Goal: Contribute content: Add original content to the website for others to see

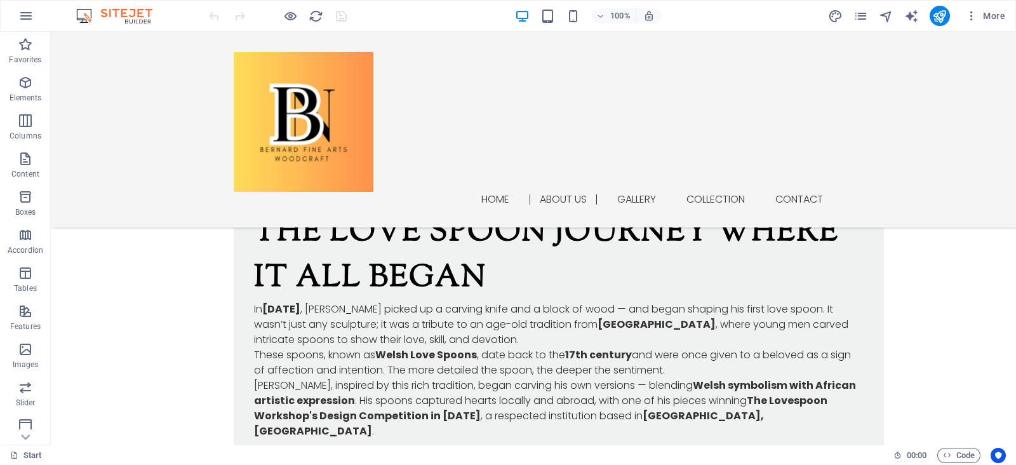
scroll to position [1524, 0]
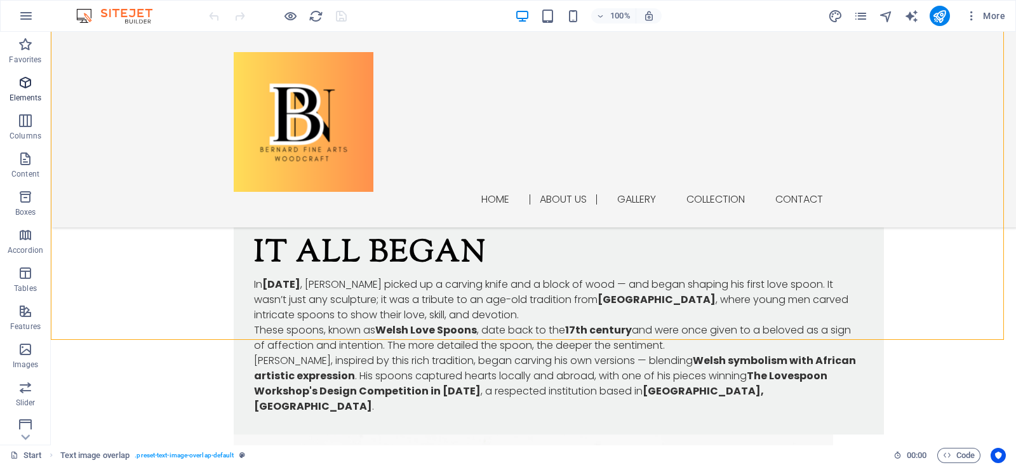
click at [37, 84] on span "Elements" at bounding box center [25, 90] width 51 height 30
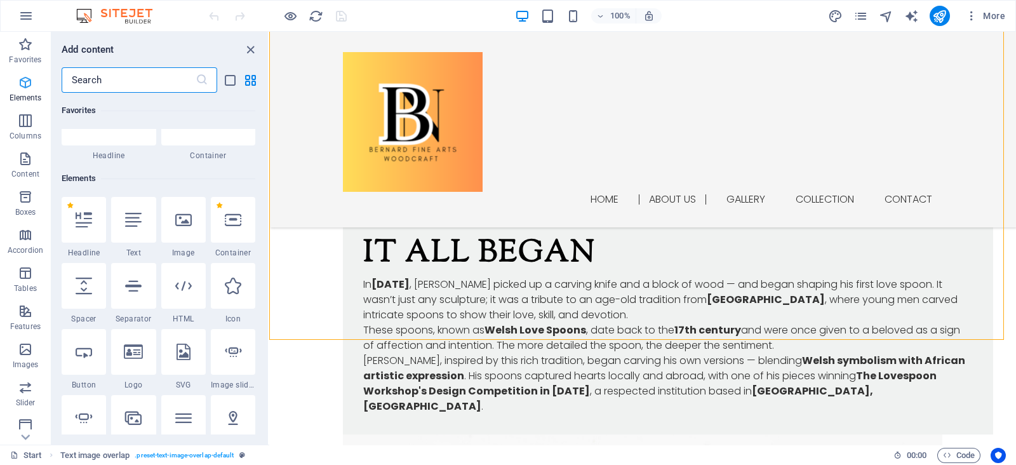
scroll to position [135, 0]
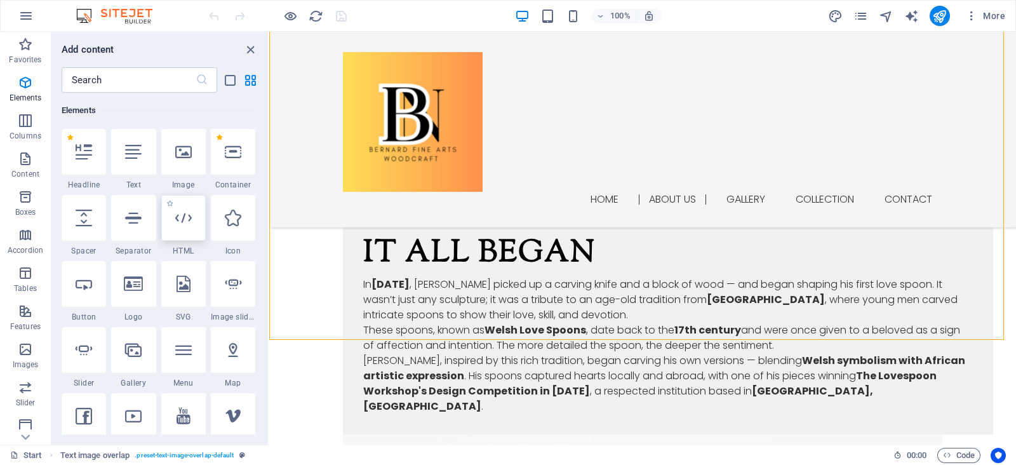
click at [182, 224] on icon at bounding box center [183, 218] width 17 height 17
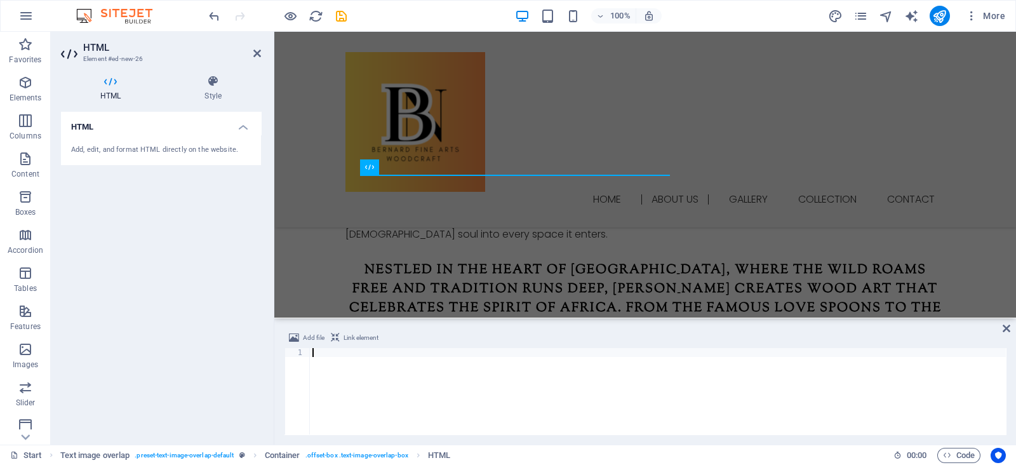
type textarea "</script>"
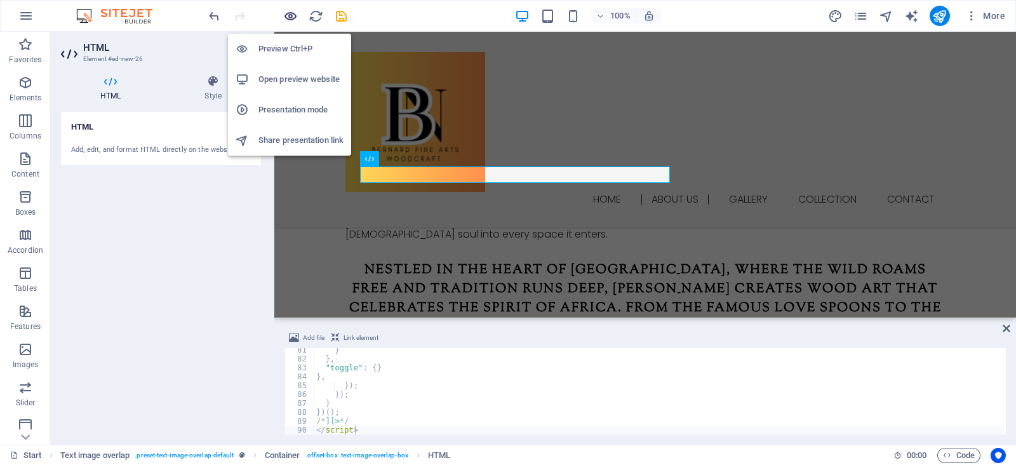
click at [291, 15] on icon "button" at bounding box center [290, 16] width 15 height 15
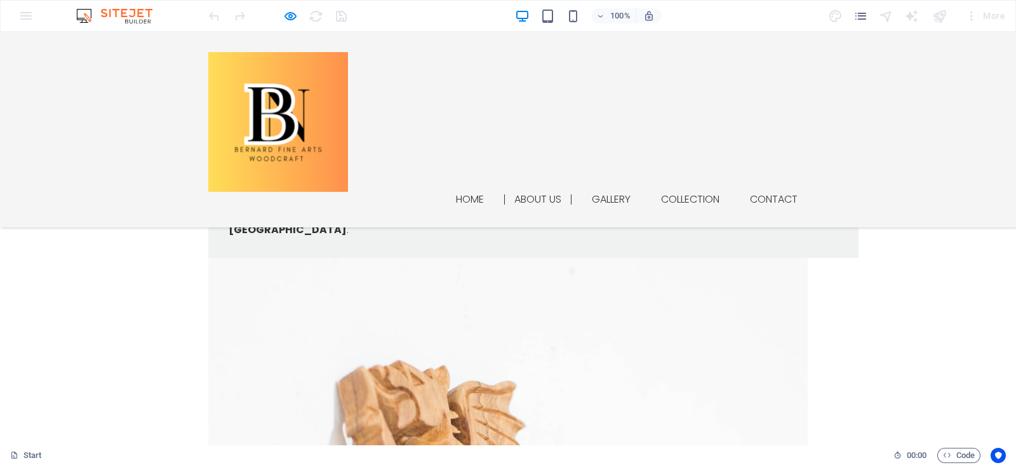
scroll to position [1718, 0]
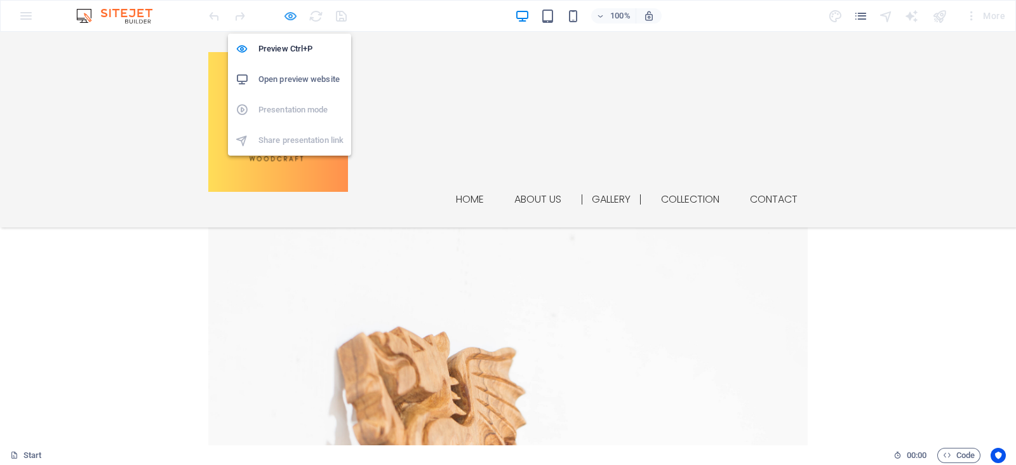
click at [288, 14] on icon "button" at bounding box center [290, 16] width 15 height 15
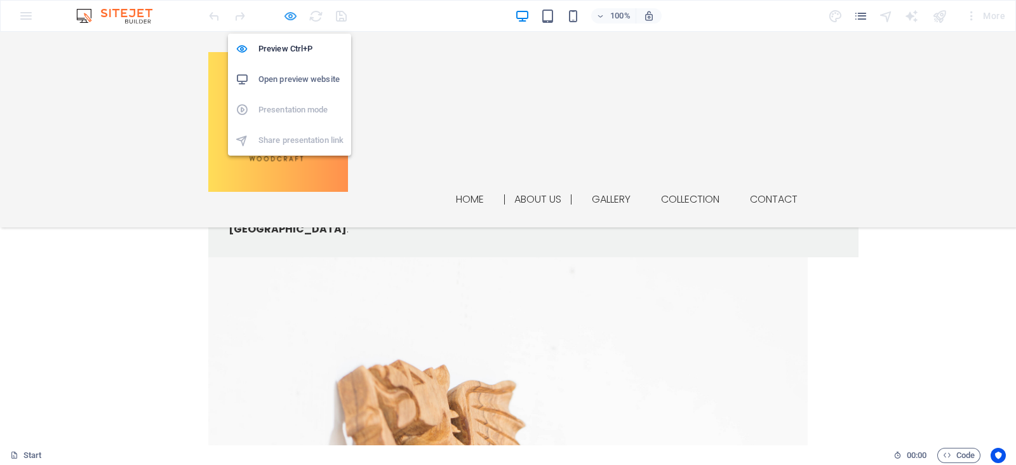
scroll to position [1231, 0]
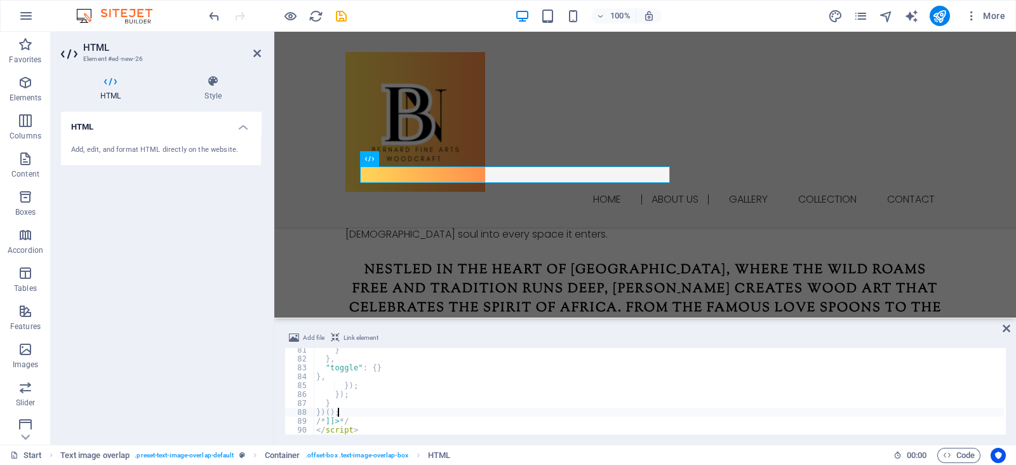
click at [384, 413] on div "} } , "toggle" : { } } , }) ; }) ; } }) ( ) ; /* ]]> */ </ script >" at bounding box center [659, 397] width 690 height 104
type textarea "})();"
click at [384, 413] on div "} } , "toggle" : { } } , }) ; }) ; } }) ( ) ; /* ]]> */ </ script >" at bounding box center [659, 397] width 690 height 104
click at [260, 373] on div "HTML Add, edit, and format HTML directly on the website." at bounding box center [161, 273] width 200 height 323
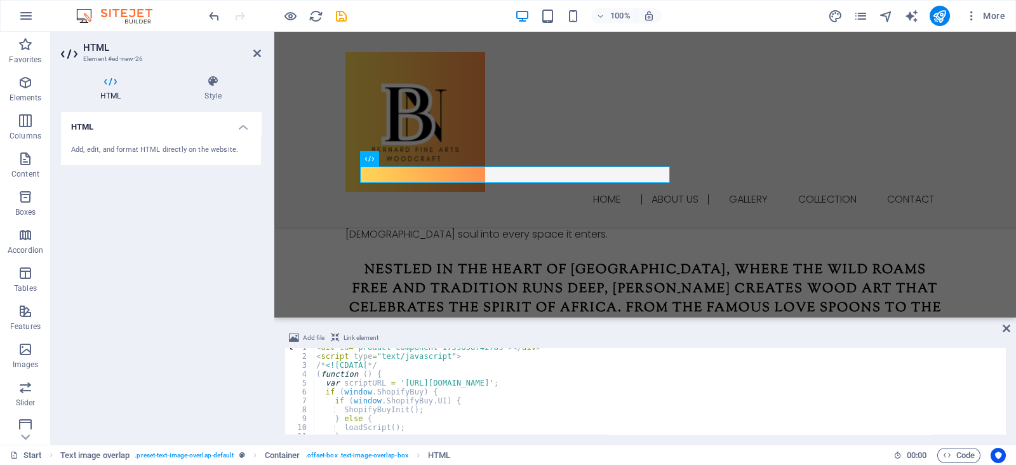
scroll to position [714, 0]
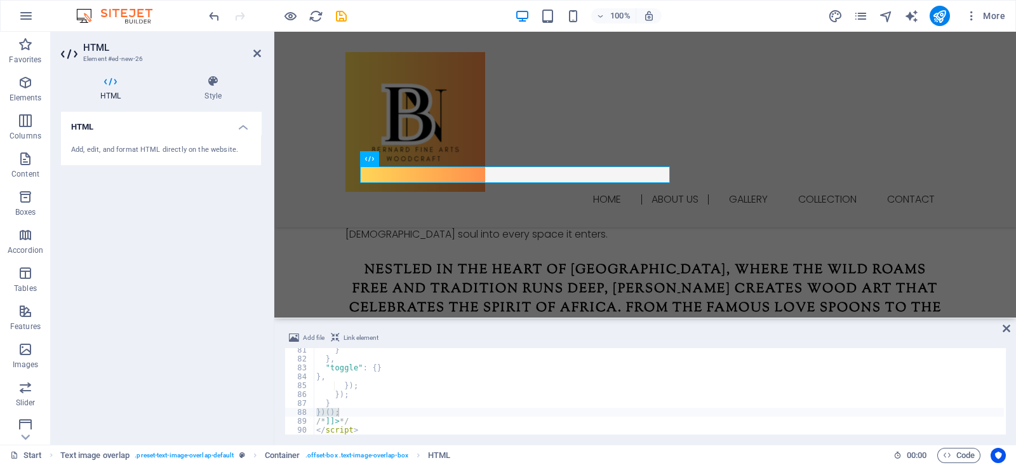
click at [1012, 329] on div "Add file Link element })(); 81 82 83 84 85 86 87 88 89 90 } } , "toggle" : { } …" at bounding box center [645, 382] width 742 height 124
click at [1005, 330] on icon at bounding box center [1007, 328] width 8 height 10
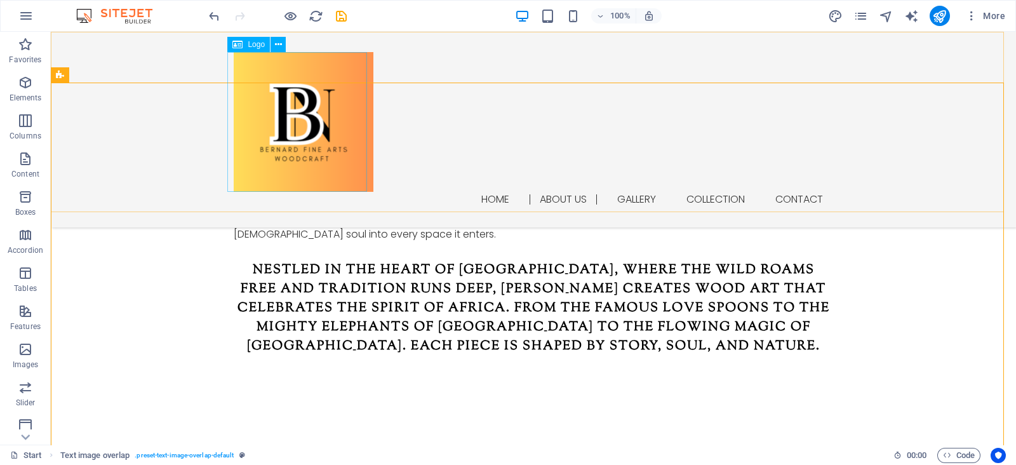
click at [294, 174] on div at bounding box center [533, 122] width 599 height 140
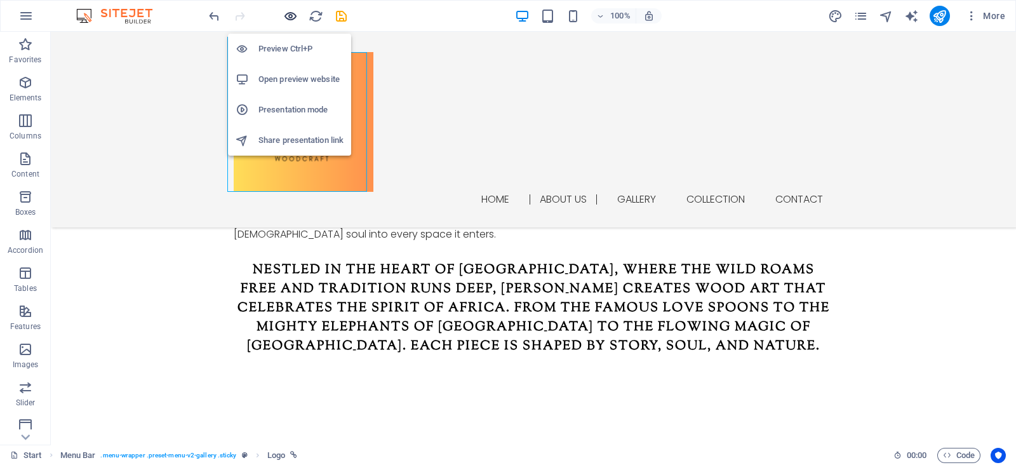
click at [292, 19] on icon "button" at bounding box center [290, 16] width 15 height 15
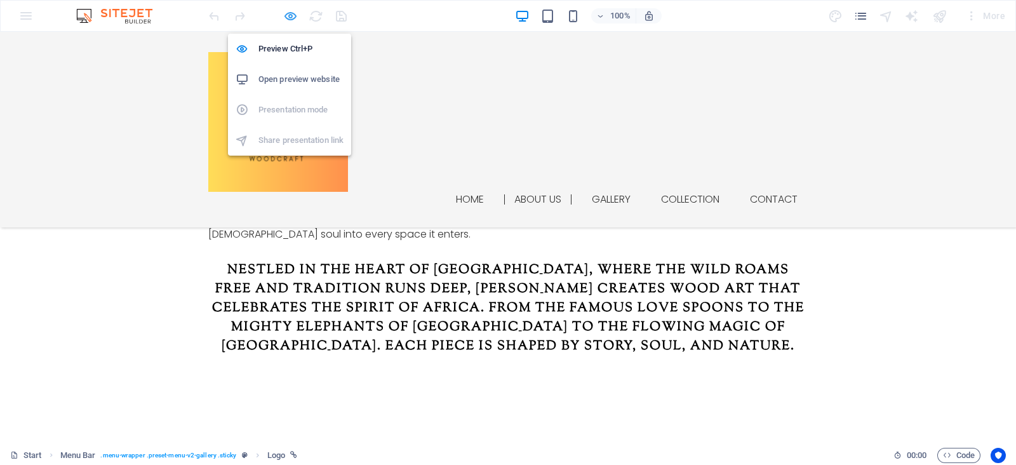
scroll to position [1215, 0]
click at [294, 20] on icon "button" at bounding box center [290, 16] width 15 height 15
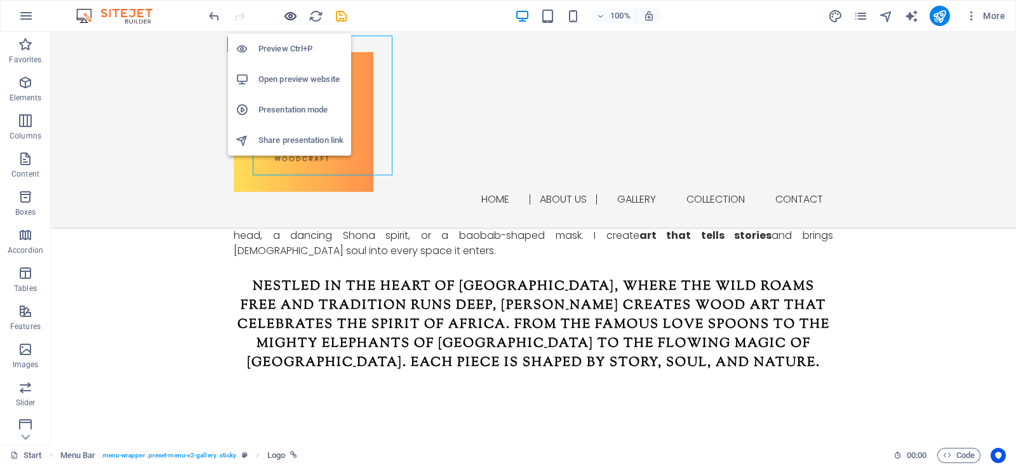
scroll to position [1231, 0]
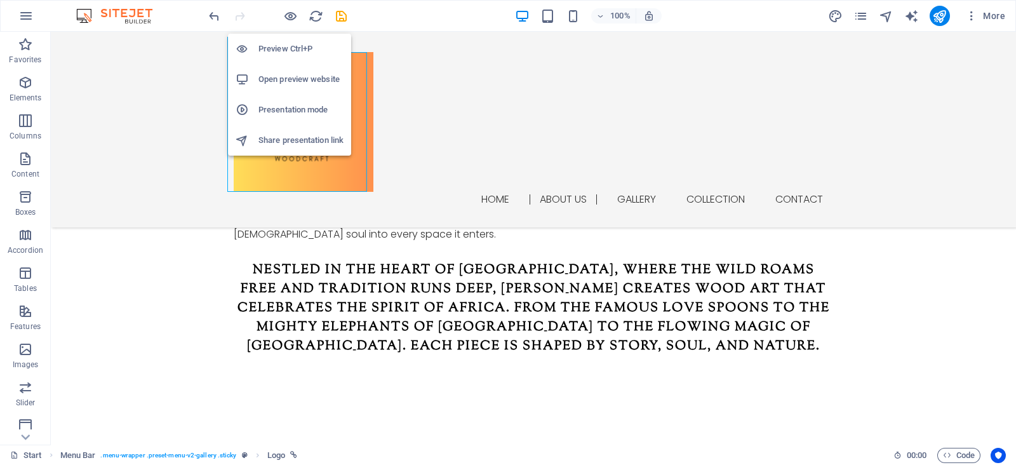
click at [307, 50] on h6 "Preview Ctrl+P" at bounding box center [300, 48] width 85 height 15
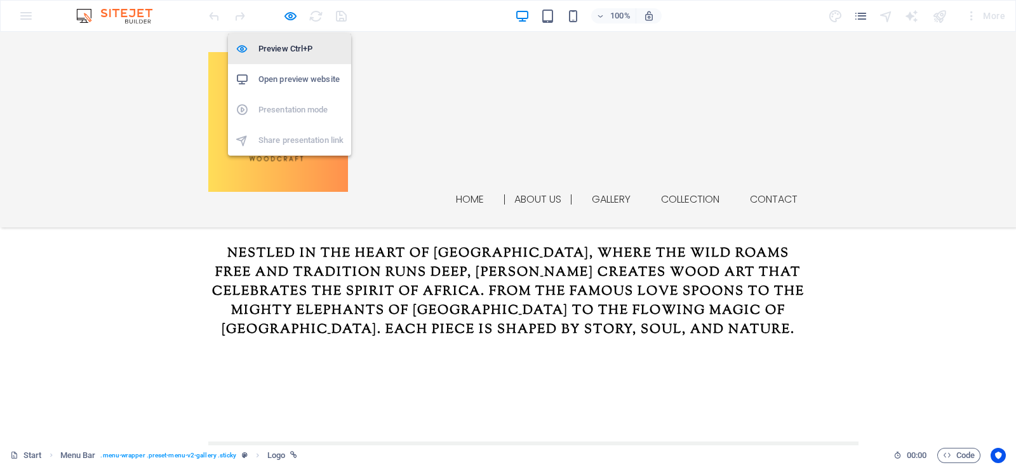
scroll to position [1215, 0]
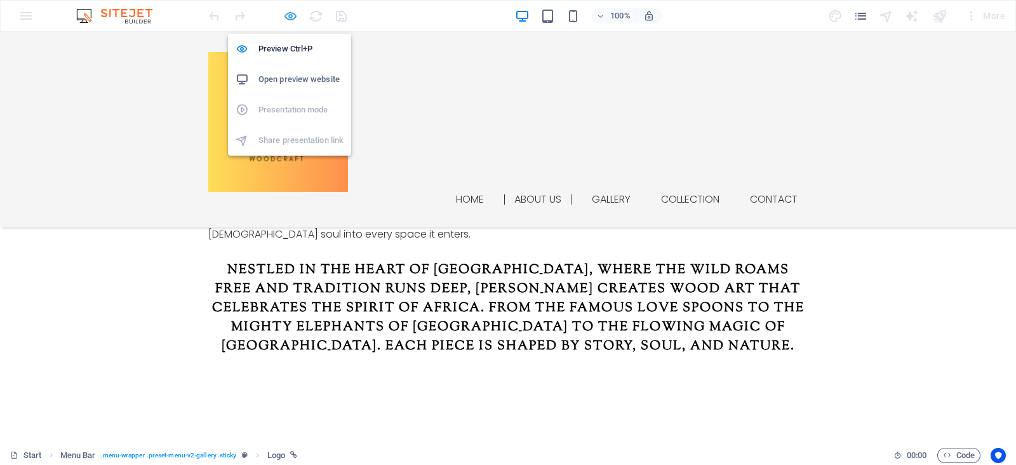
click at [289, 11] on icon "button" at bounding box center [290, 16] width 15 height 15
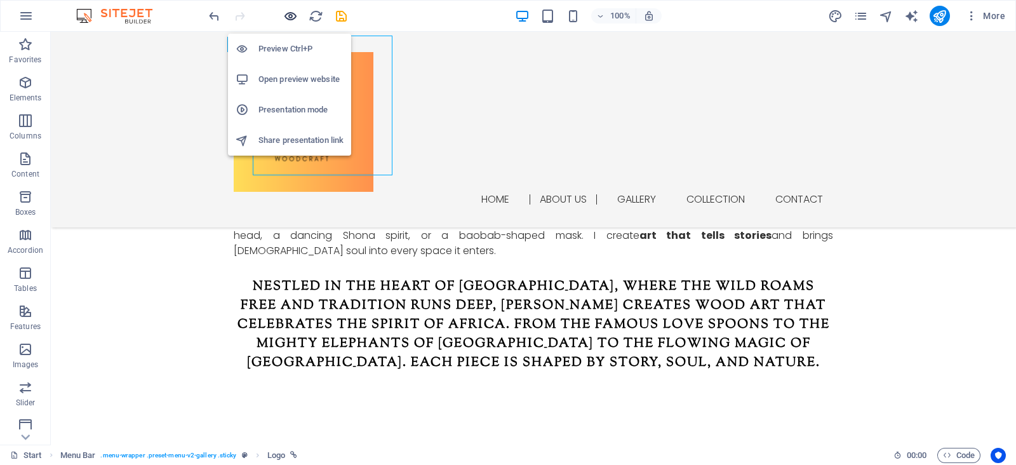
scroll to position [1231, 0]
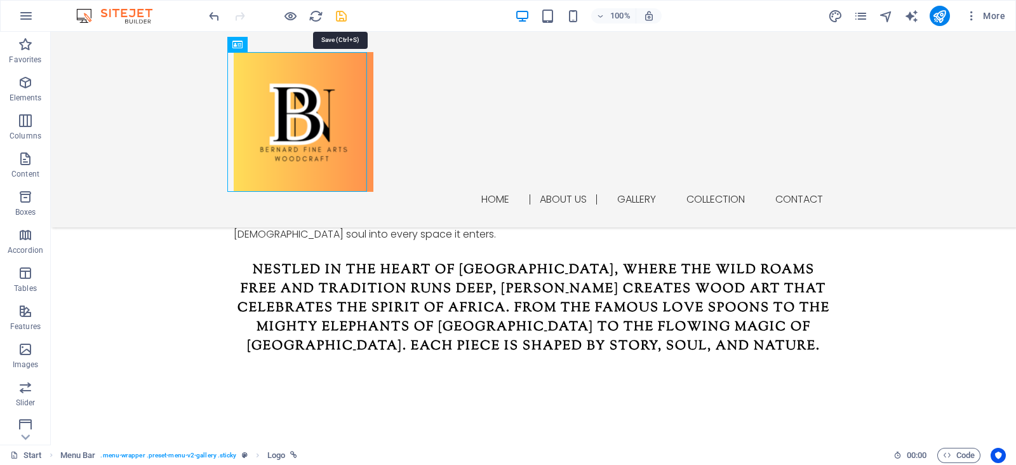
click at [340, 9] on icon "save" at bounding box center [341, 16] width 15 height 15
checkbox input "false"
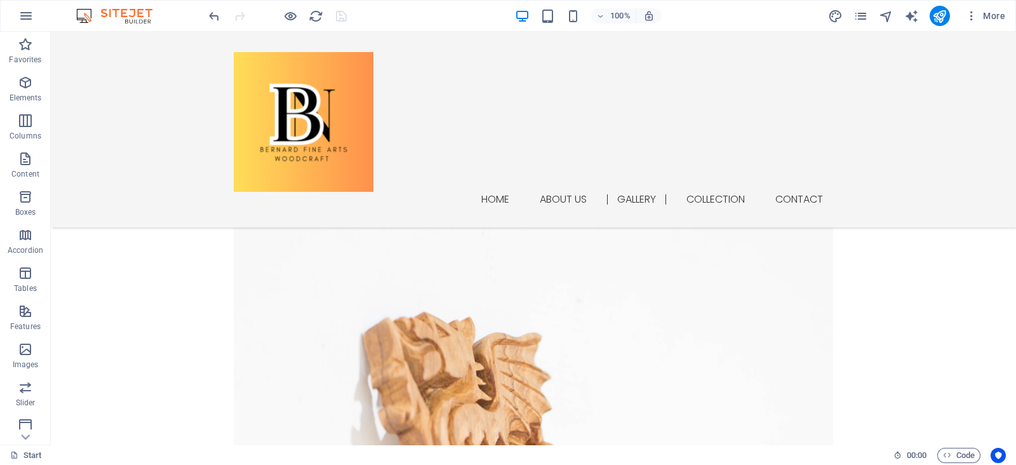
scroll to position [1715, 0]
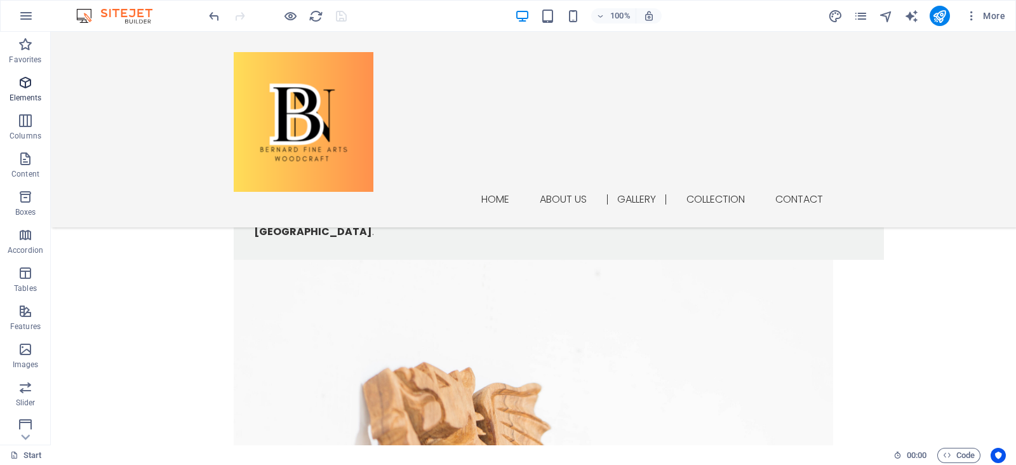
click at [30, 79] on icon "button" at bounding box center [25, 82] width 15 height 15
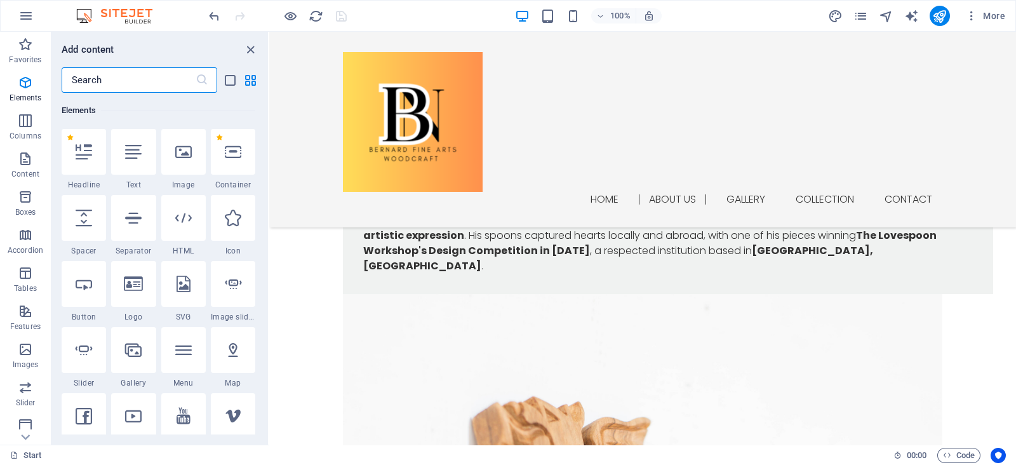
scroll to position [1620, 0]
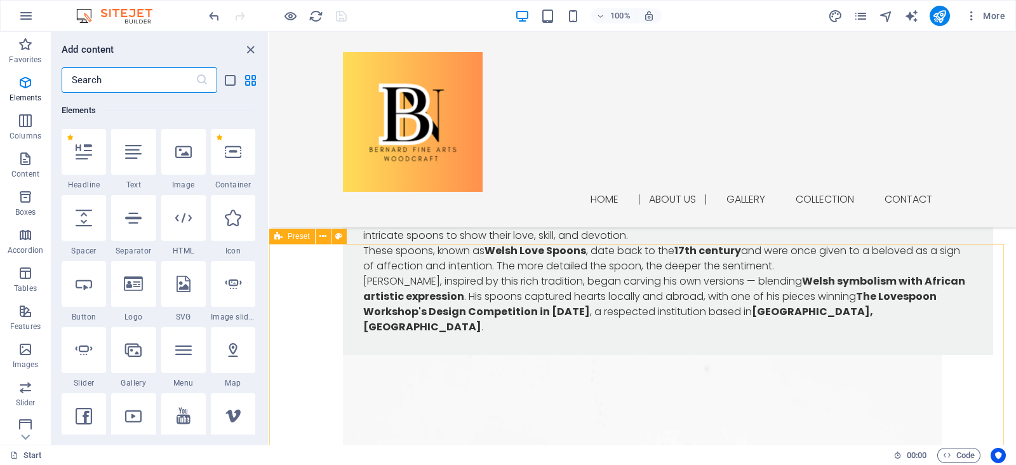
click at [279, 241] on icon at bounding box center [278, 236] width 8 height 15
click at [79, 224] on icon at bounding box center [84, 218] width 17 height 17
select select "px"
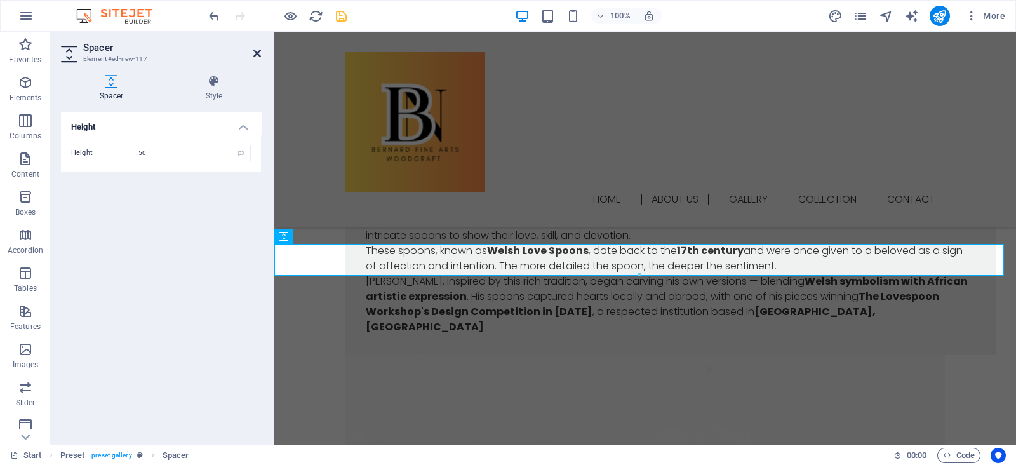
click at [257, 50] on icon at bounding box center [257, 53] width 8 height 10
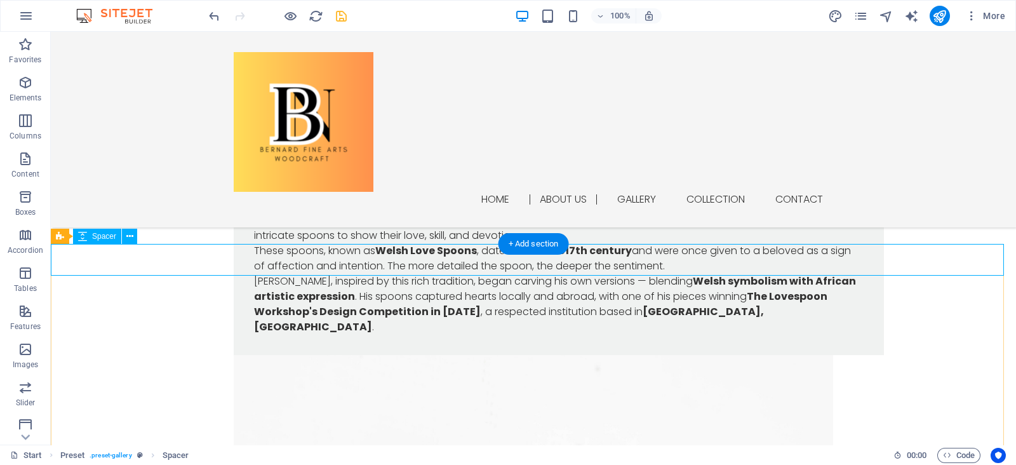
click at [32, 77] on icon "button" at bounding box center [25, 82] width 15 height 15
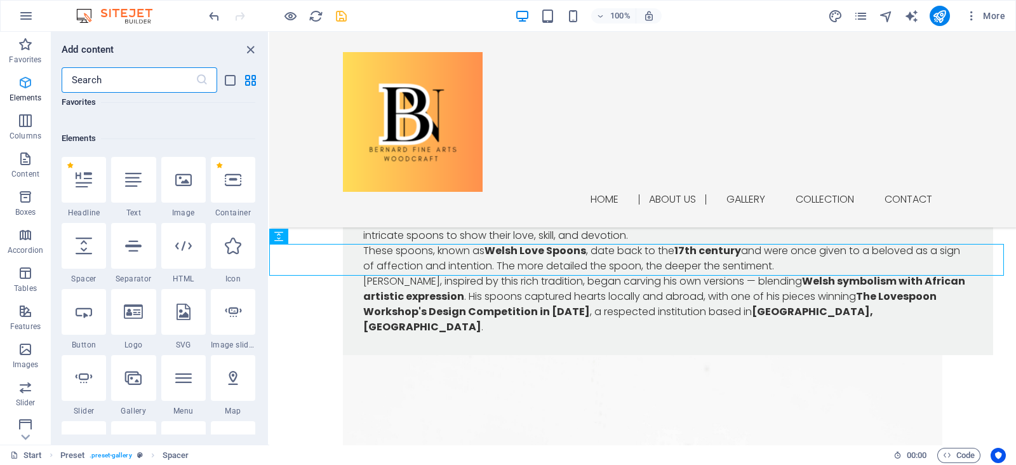
scroll to position [135, 0]
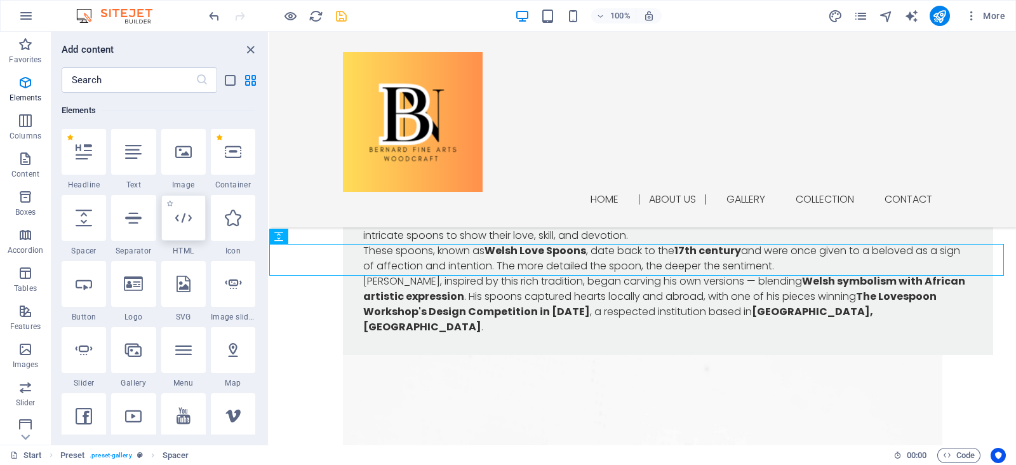
click at [187, 225] on icon at bounding box center [183, 218] width 17 height 17
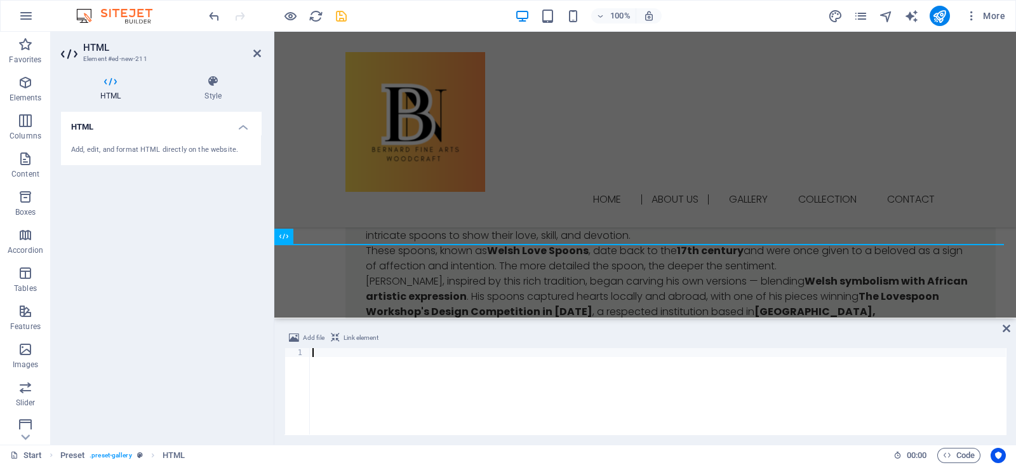
type textarea "</script>"
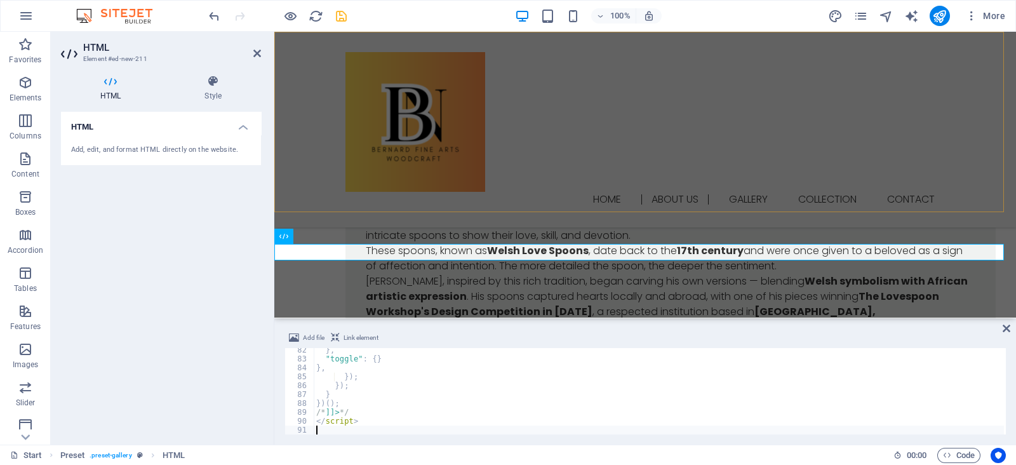
type textarea "</script>"
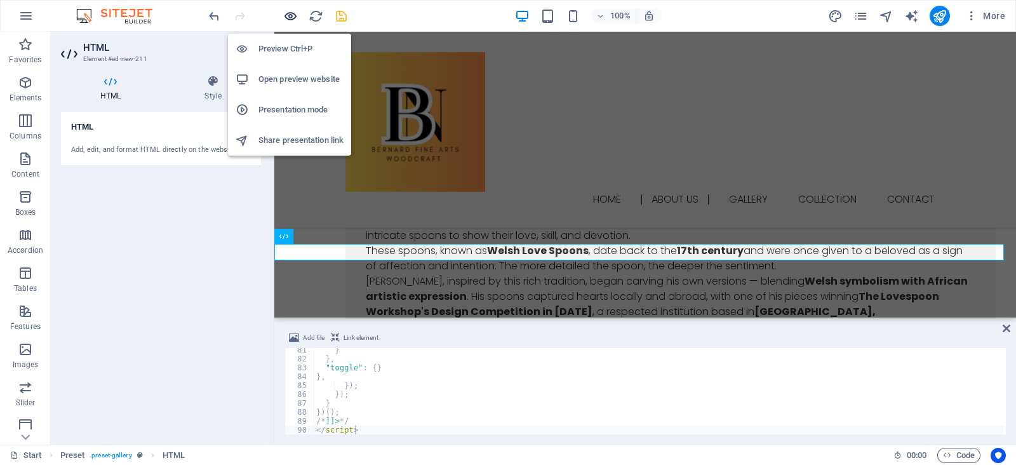
click at [291, 18] on icon "button" at bounding box center [290, 16] width 15 height 15
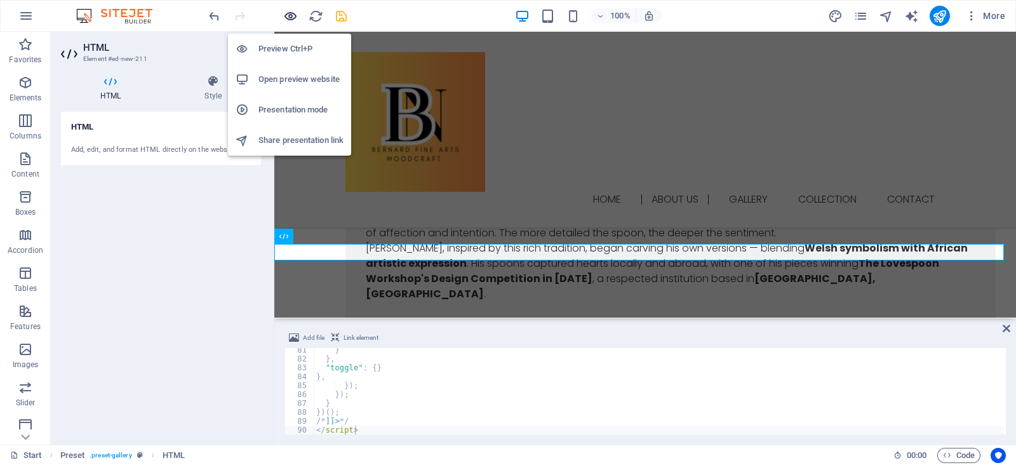
scroll to position [1595, 0]
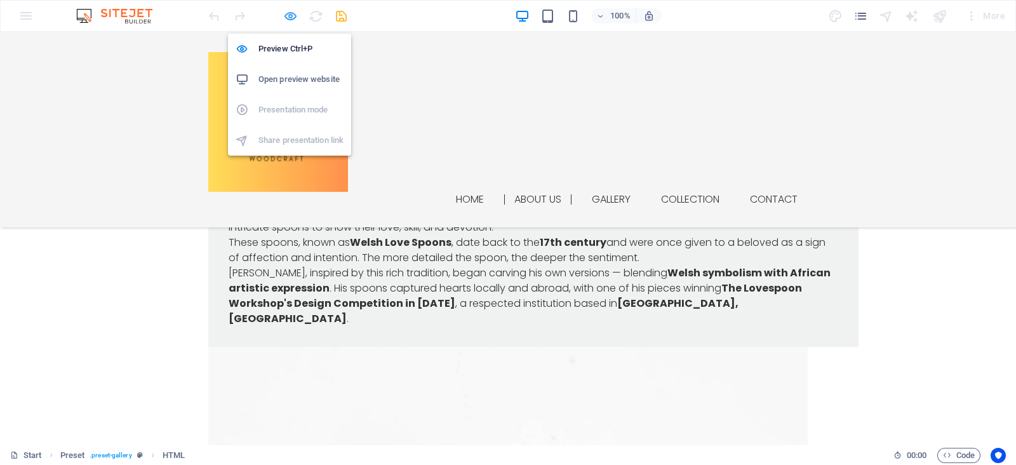
click at [286, 13] on icon "button" at bounding box center [290, 16] width 15 height 15
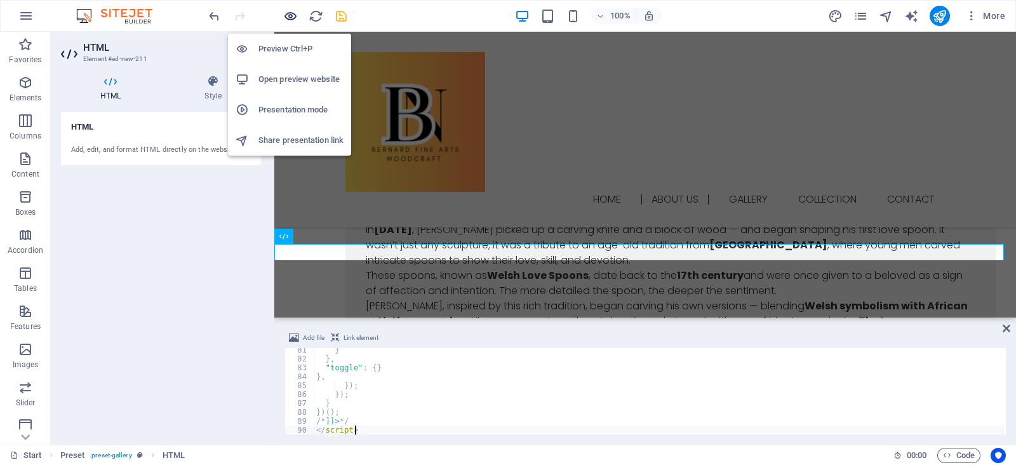
scroll to position [1620, 0]
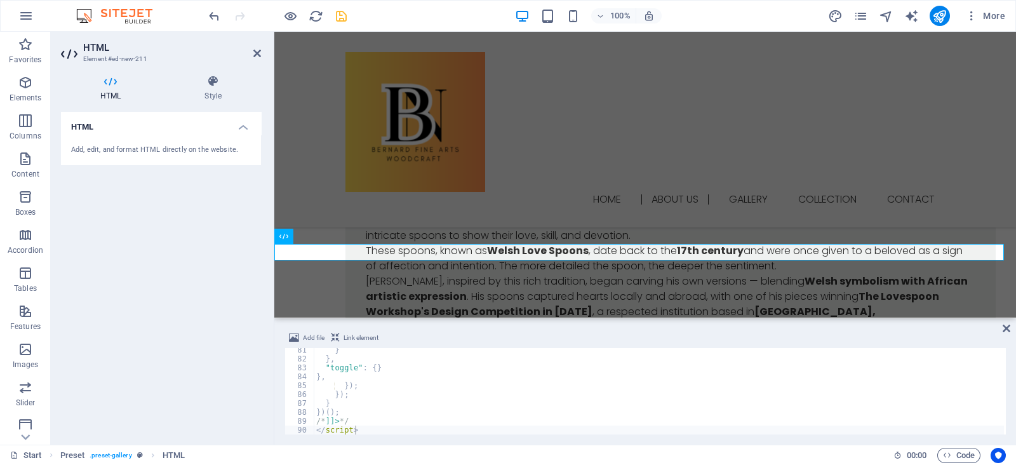
click at [1001, 328] on div "Add file Link element </script> 81 82 83 84 85 86 87 88 89 90 } } , "toggle" : …" at bounding box center [645, 382] width 742 height 124
click at [1006, 328] on icon at bounding box center [1007, 328] width 8 height 10
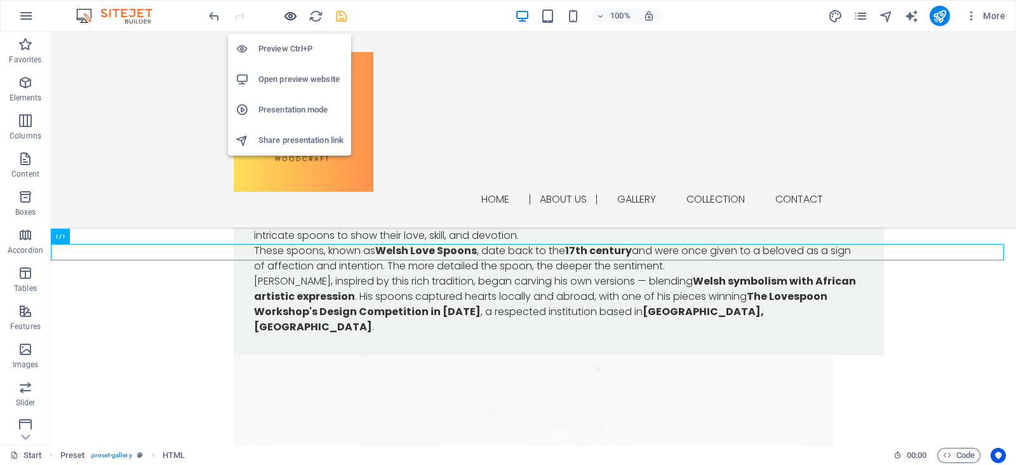
click at [287, 14] on icon "button" at bounding box center [290, 16] width 15 height 15
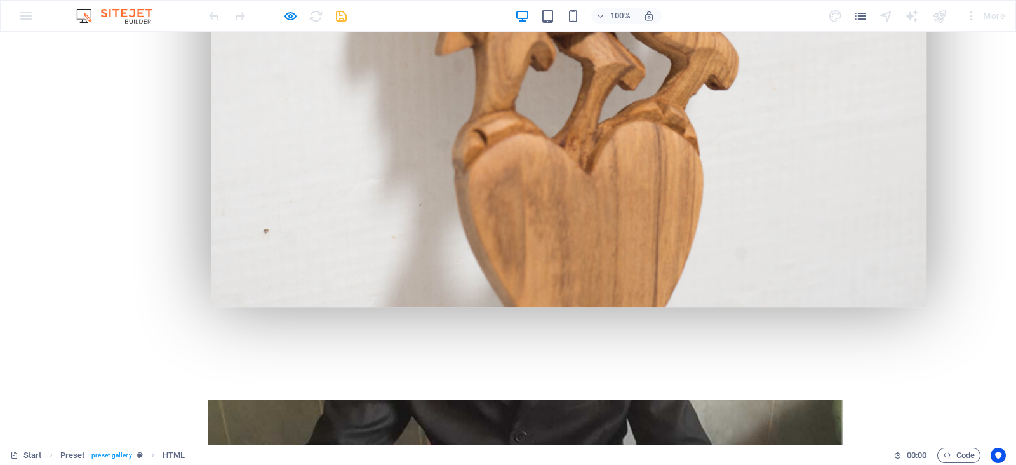
scroll to position [0, 0]
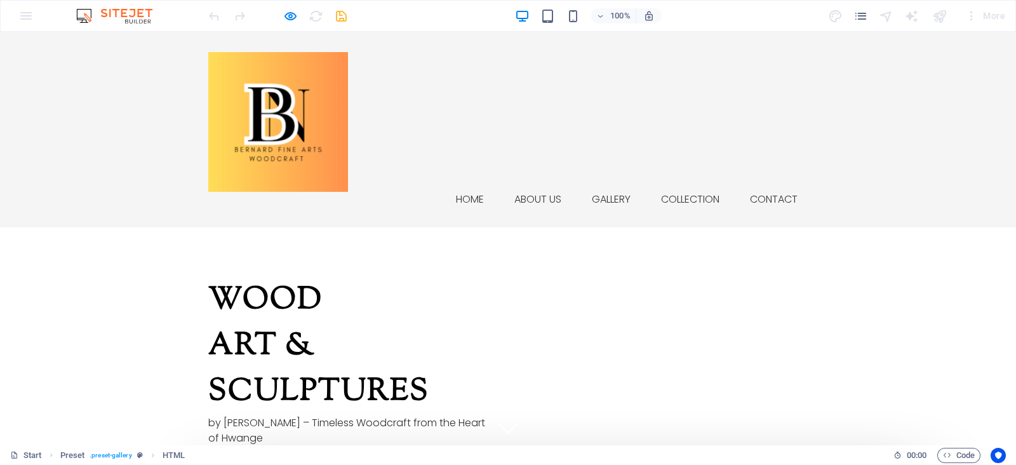
drag, startPoint x: 1010, startPoint y: 163, endPoint x: 1004, endPoint y: 58, distance: 105.0
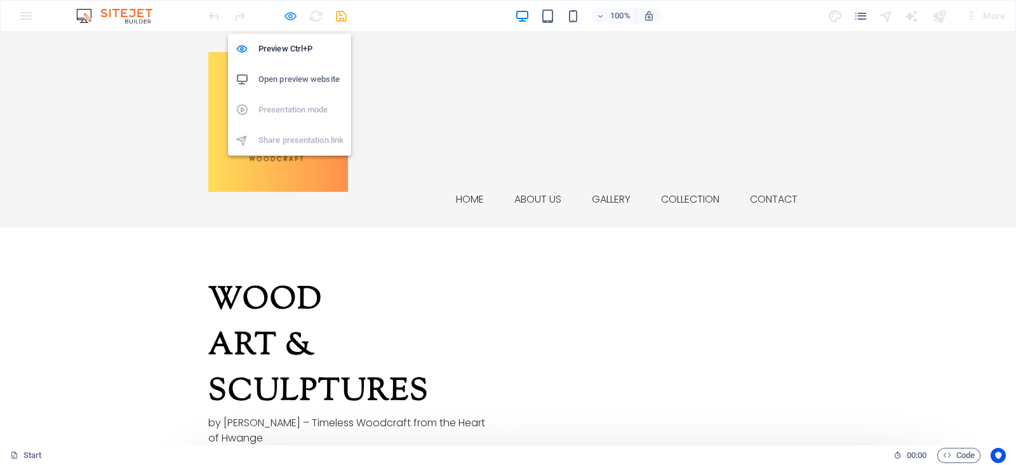
click at [284, 22] on icon "button" at bounding box center [290, 16] width 15 height 15
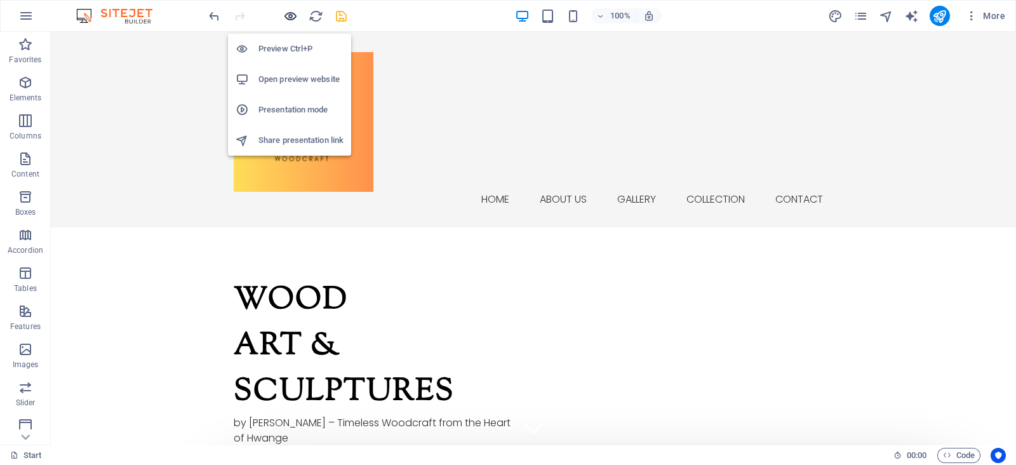
click at [292, 11] on icon "button" at bounding box center [290, 16] width 15 height 15
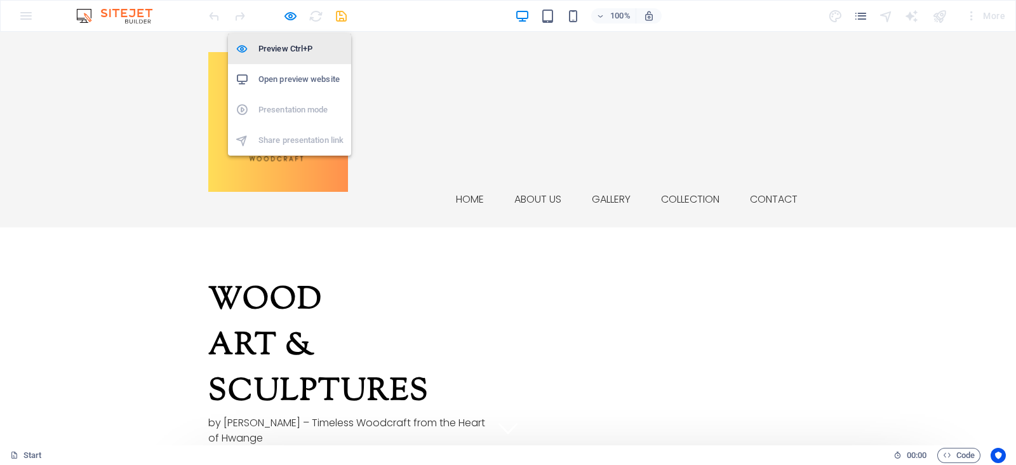
click at [326, 57] on li "Preview Ctrl+P" at bounding box center [289, 49] width 123 height 30
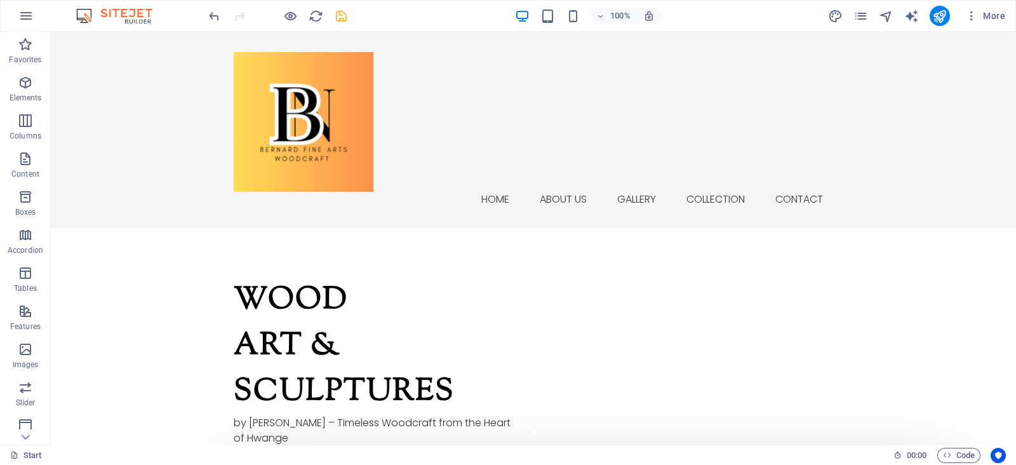
drag, startPoint x: 1015, startPoint y: 323, endPoint x: 1064, endPoint y: 39, distance: 288.0
click at [991, 11] on span "More" at bounding box center [985, 16] width 40 height 13
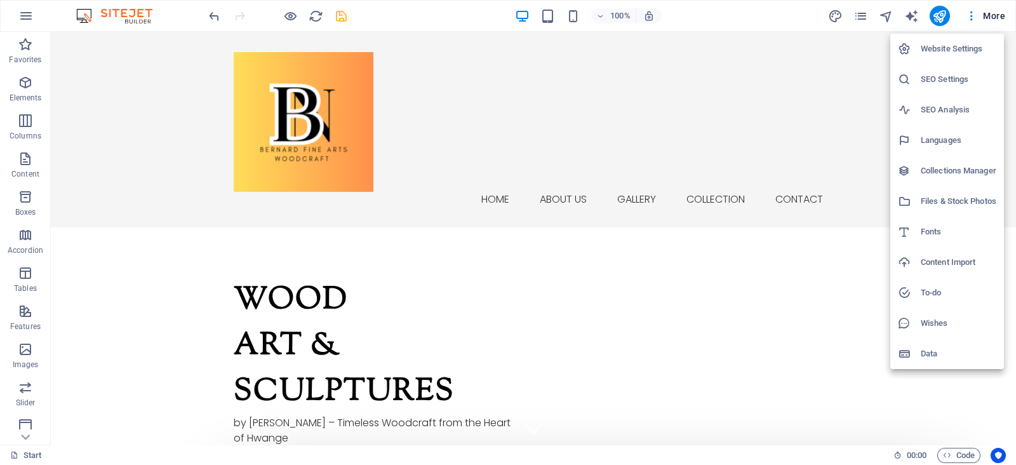
click at [970, 18] on div at bounding box center [508, 232] width 1016 height 465
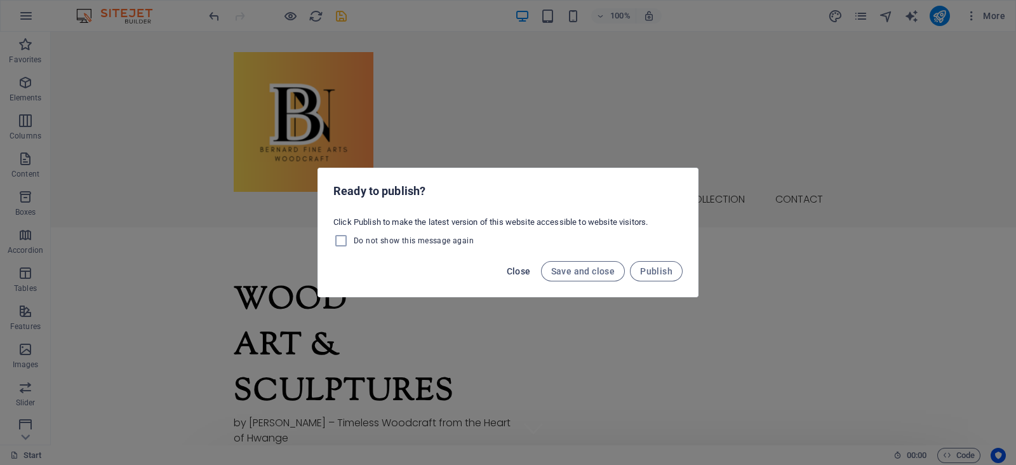
click at [521, 271] on span "Close" at bounding box center [519, 271] width 24 height 10
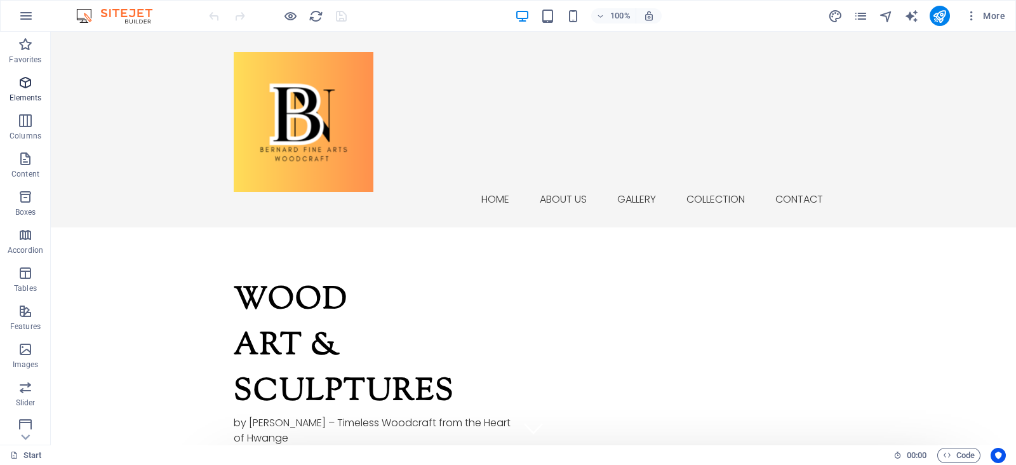
click at [10, 77] on span "Elements" at bounding box center [25, 90] width 51 height 30
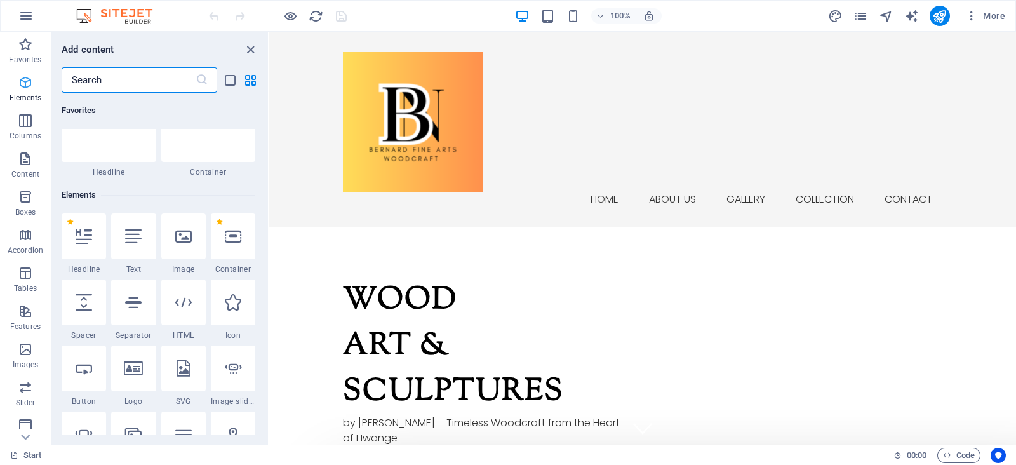
scroll to position [135, 0]
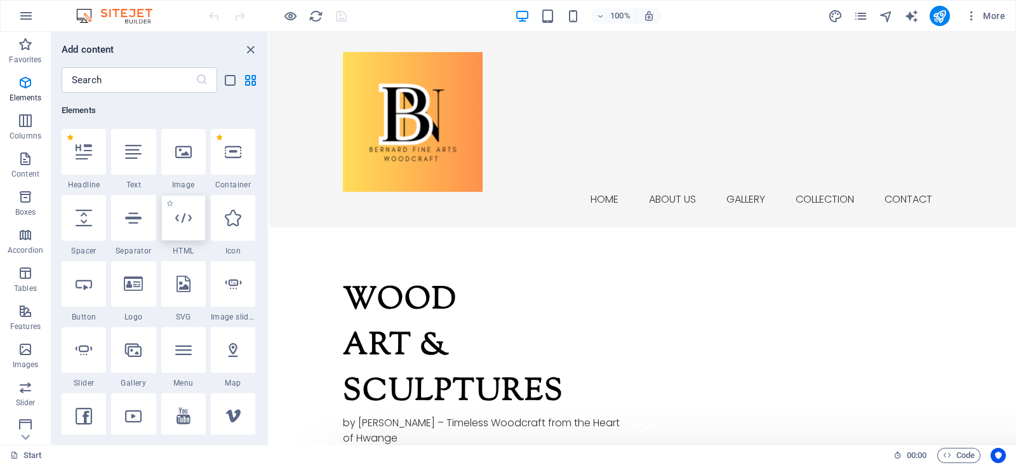
click at [187, 211] on icon at bounding box center [183, 218] width 17 height 17
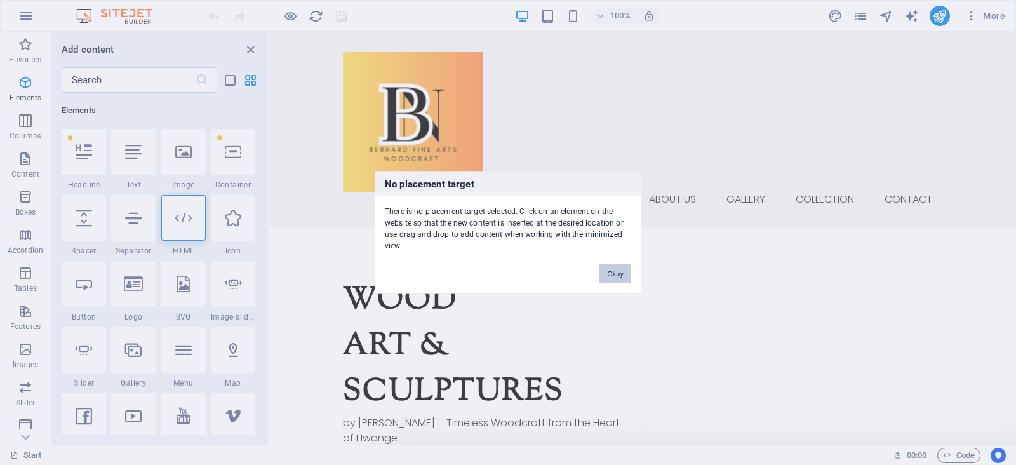
click at [613, 275] on button "Okay" at bounding box center [615, 273] width 32 height 19
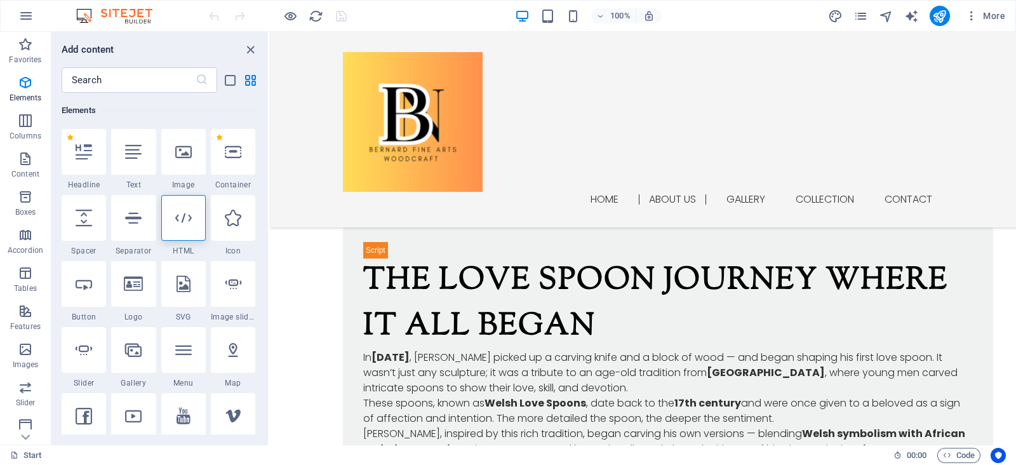
scroll to position [1452, 0]
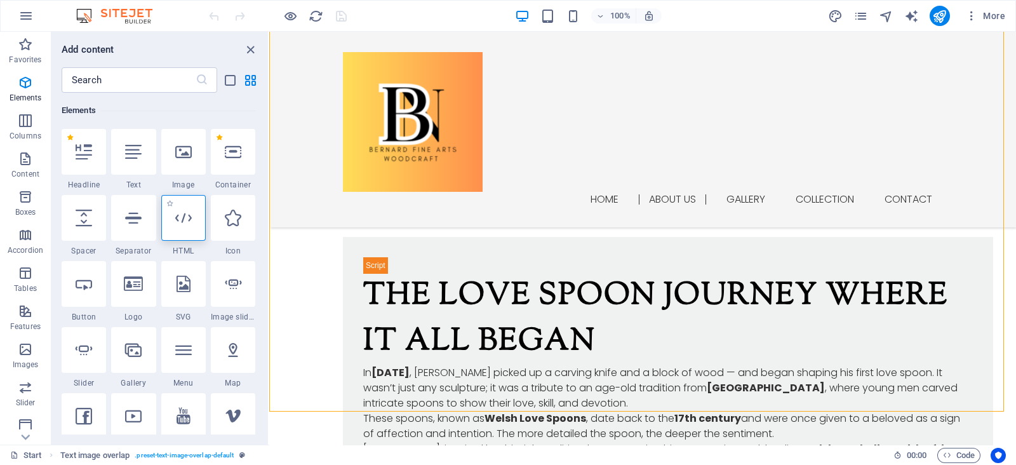
click at [180, 223] on icon at bounding box center [183, 218] width 17 height 17
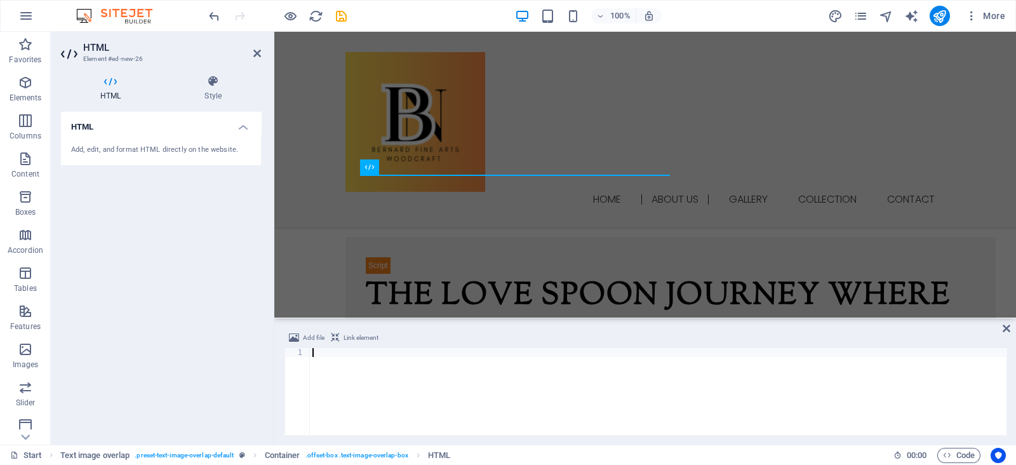
scroll to position [1222, 0]
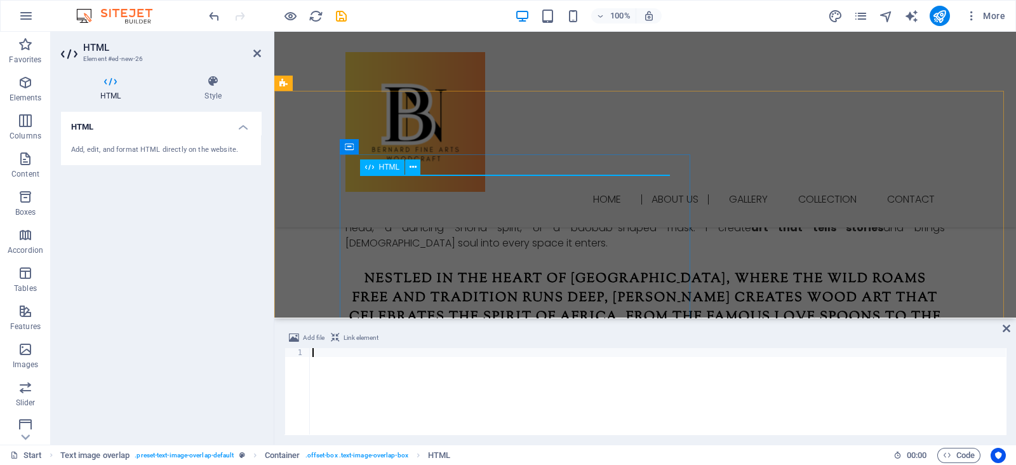
type textarea "</script>"
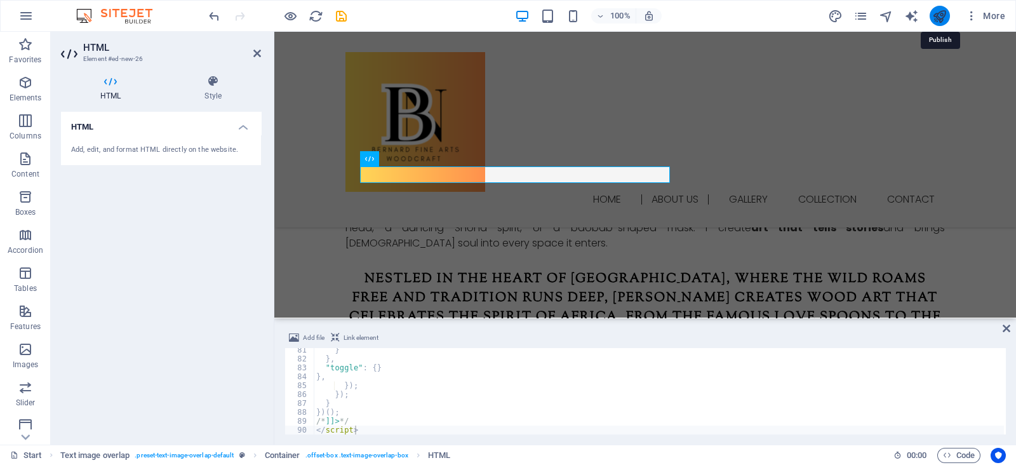
click at [947, 18] on icon "publish" at bounding box center [939, 16] width 15 height 15
checkbox input "false"
